Goal: Information Seeking & Learning: Learn about a topic

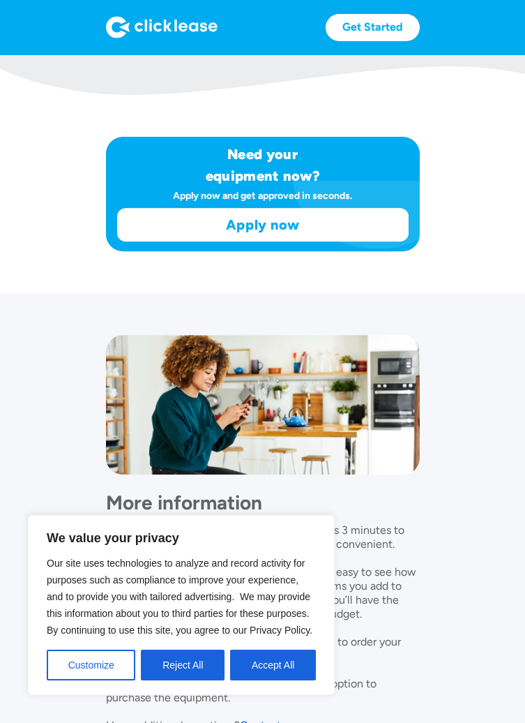
scroll to position [971, 0]
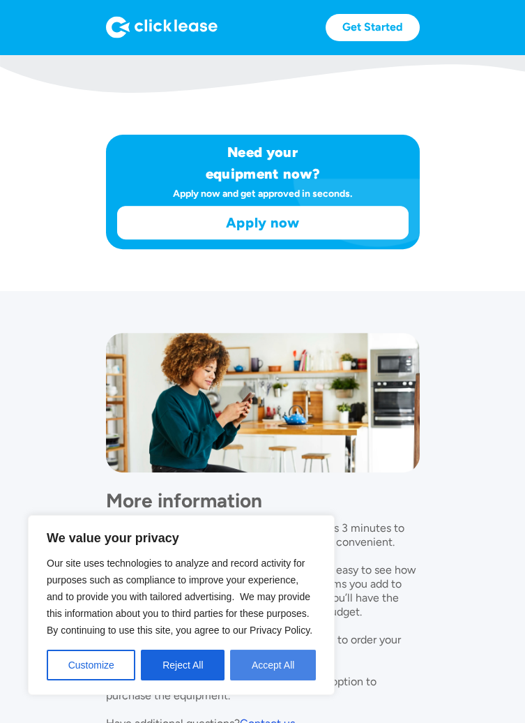
click at [278, 680] on button "Accept All" at bounding box center [273, 664] width 86 height 31
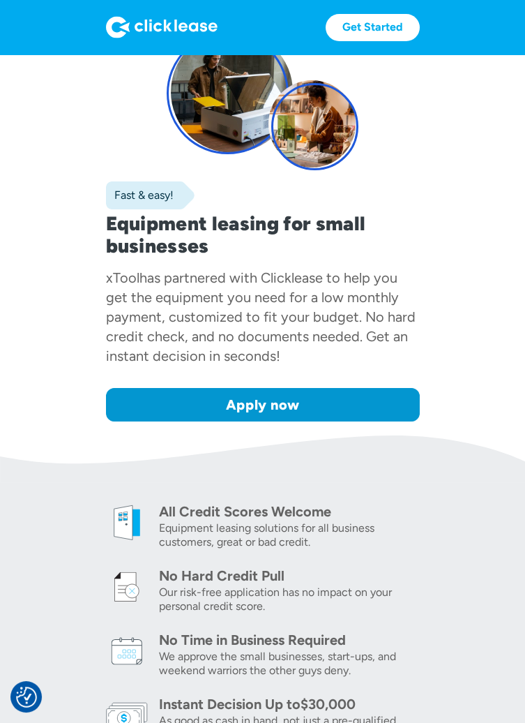
scroll to position [0, 0]
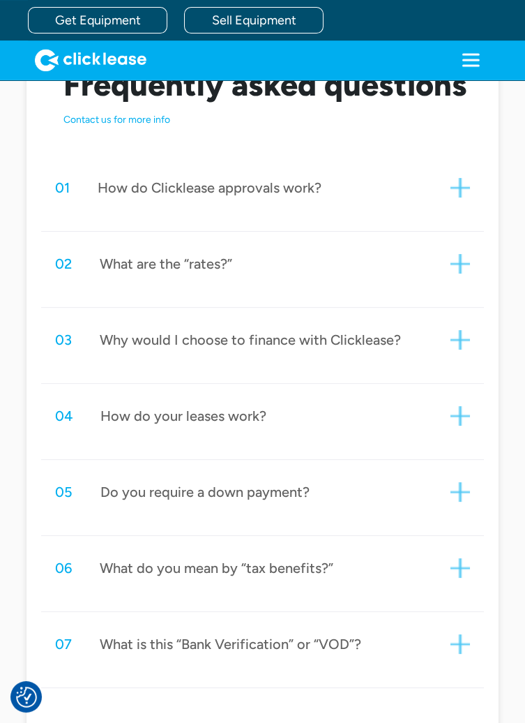
scroll to position [678, 0]
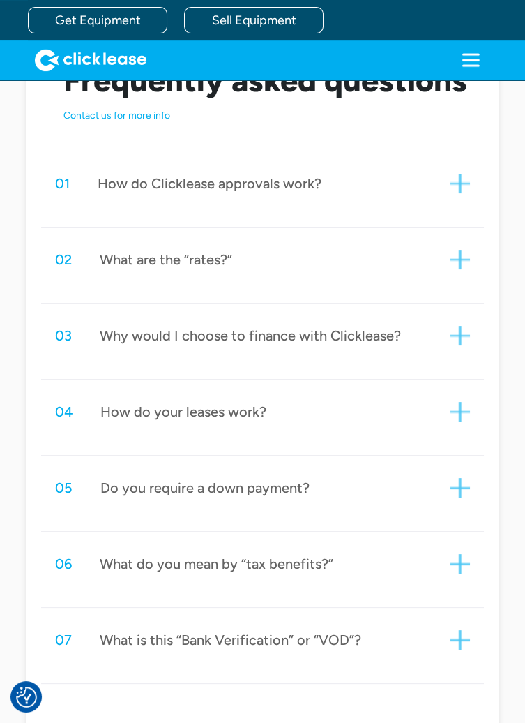
click at [450, 246] on div "02 What are the “rates?”" at bounding box center [263, 260] width 444 height 42
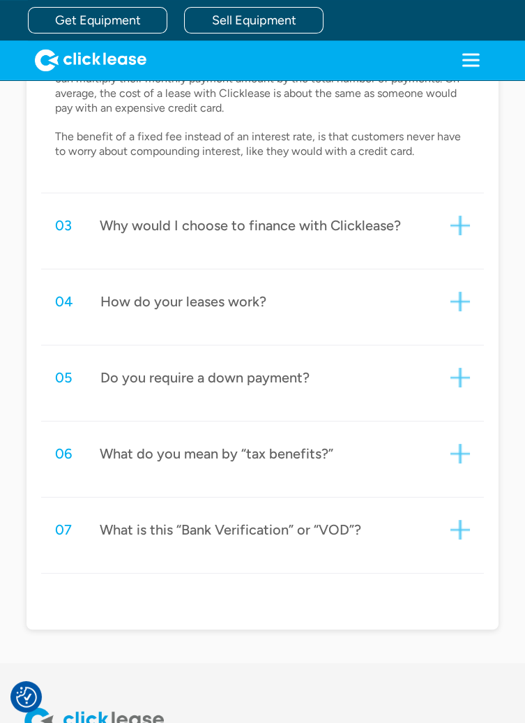
scroll to position [960, 0]
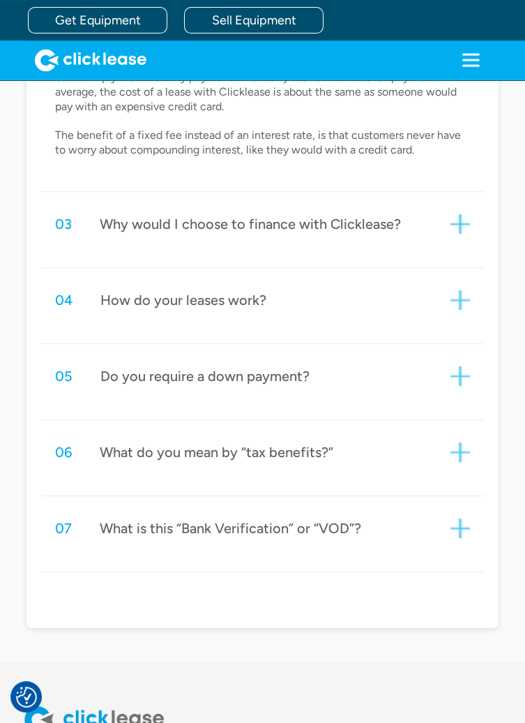
click at [80, 287] on div "04 How do your leases work?" at bounding box center [263, 300] width 444 height 42
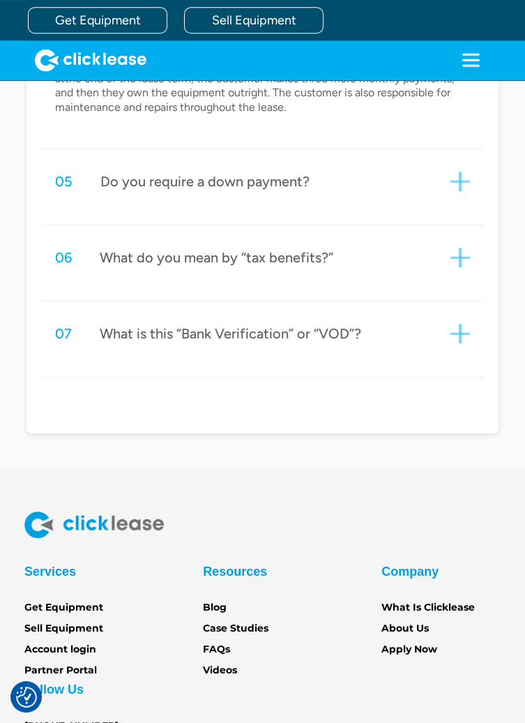
scroll to position [1456, 0]
click at [82, 177] on div "05 Do you require a down payment?" at bounding box center [182, 181] width 255 height 18
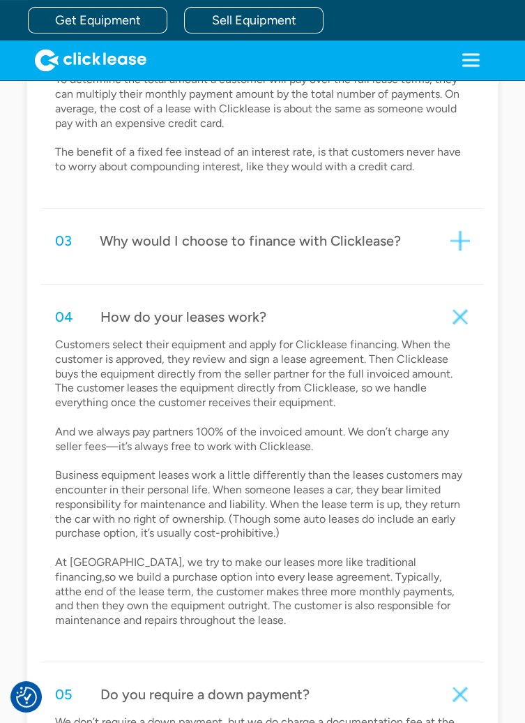
scroll to position [943, 0]
click at [138, 248] on div "Why would I choose to finance with Clicklease?" at bounding box center [250, 241] width 301 height 18
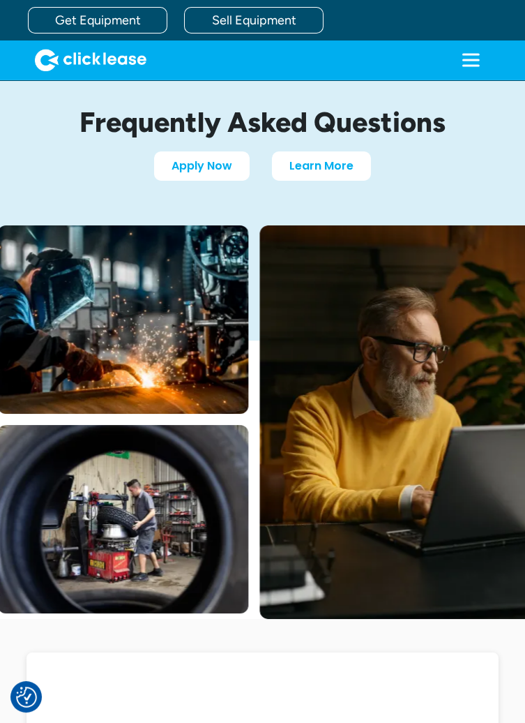
scroll to position [0, 0]
